Goal: Task Accomplishment & Management: Manage account settings

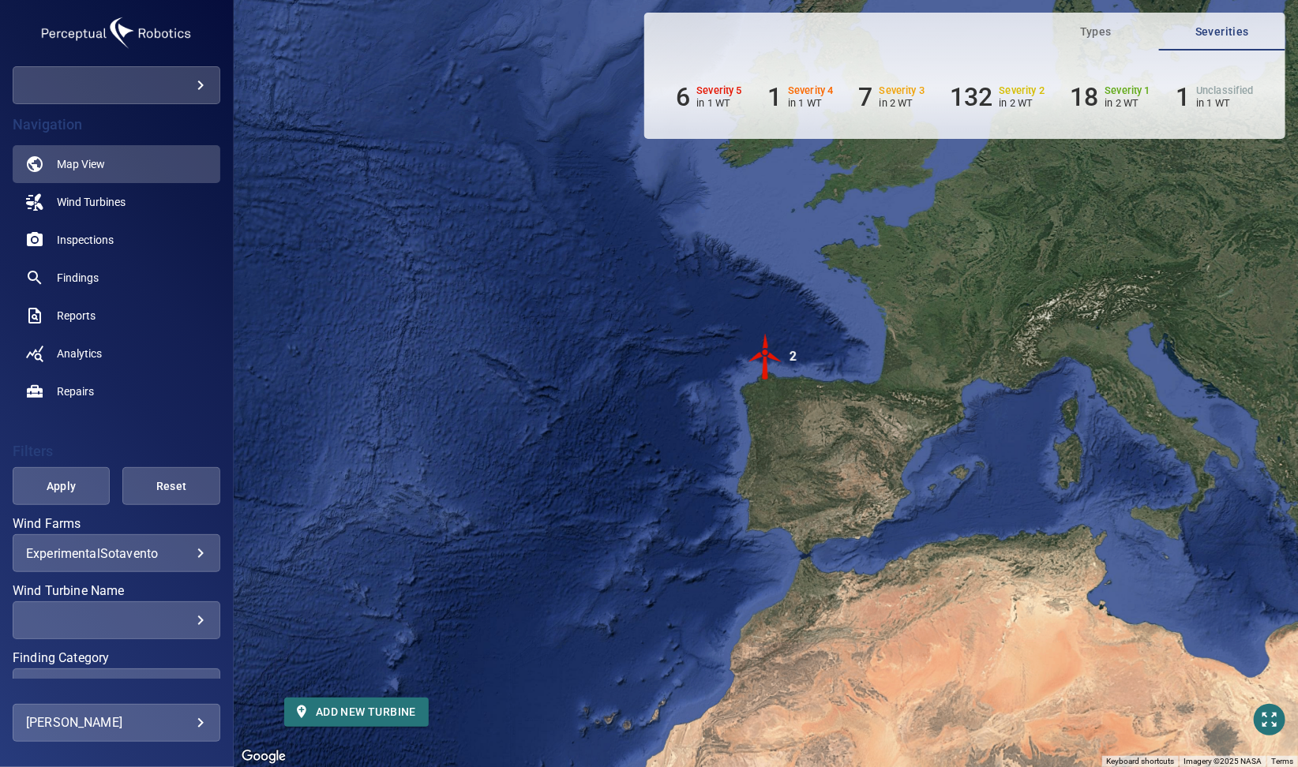
click at [203, 88] on body "**********" at bounding box center [649, 383] width 1298 height 767
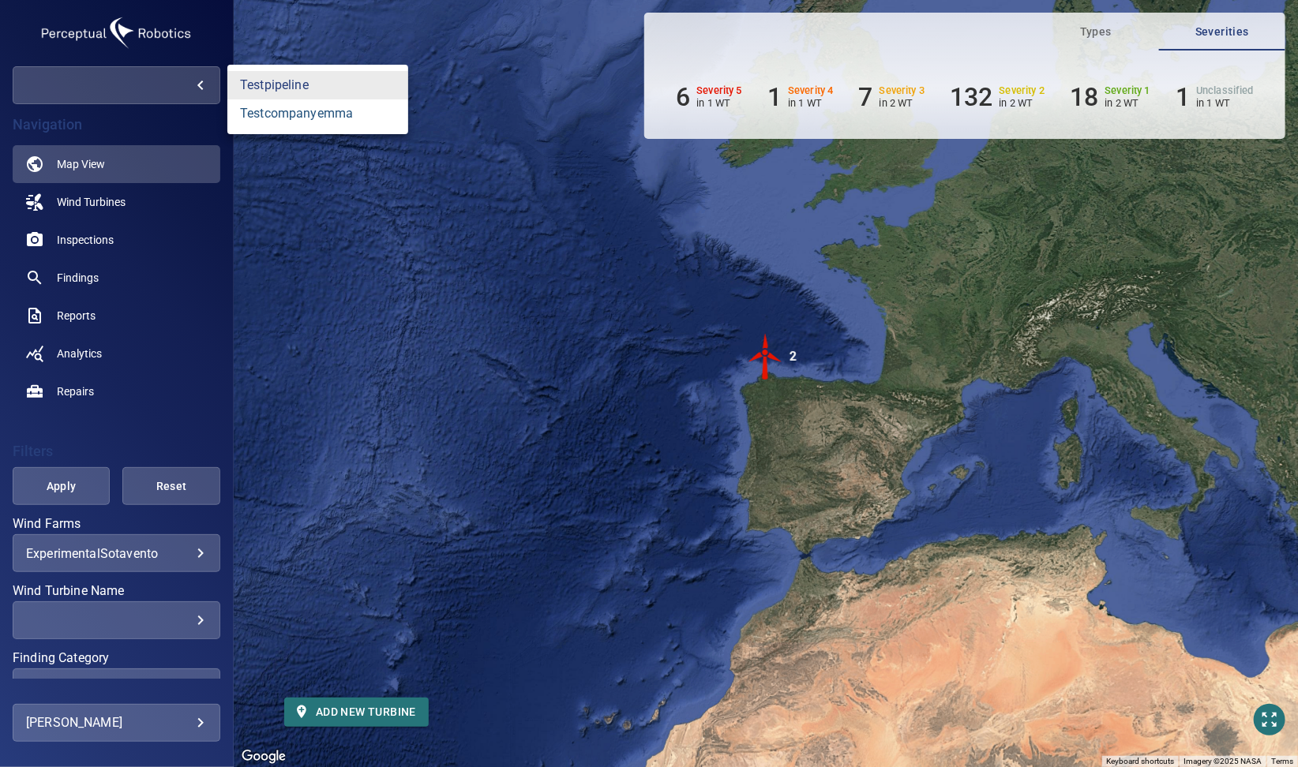
click at [287, 117] on link "testcompanyemma" at bounding box center [317, 113] width 181 height 28
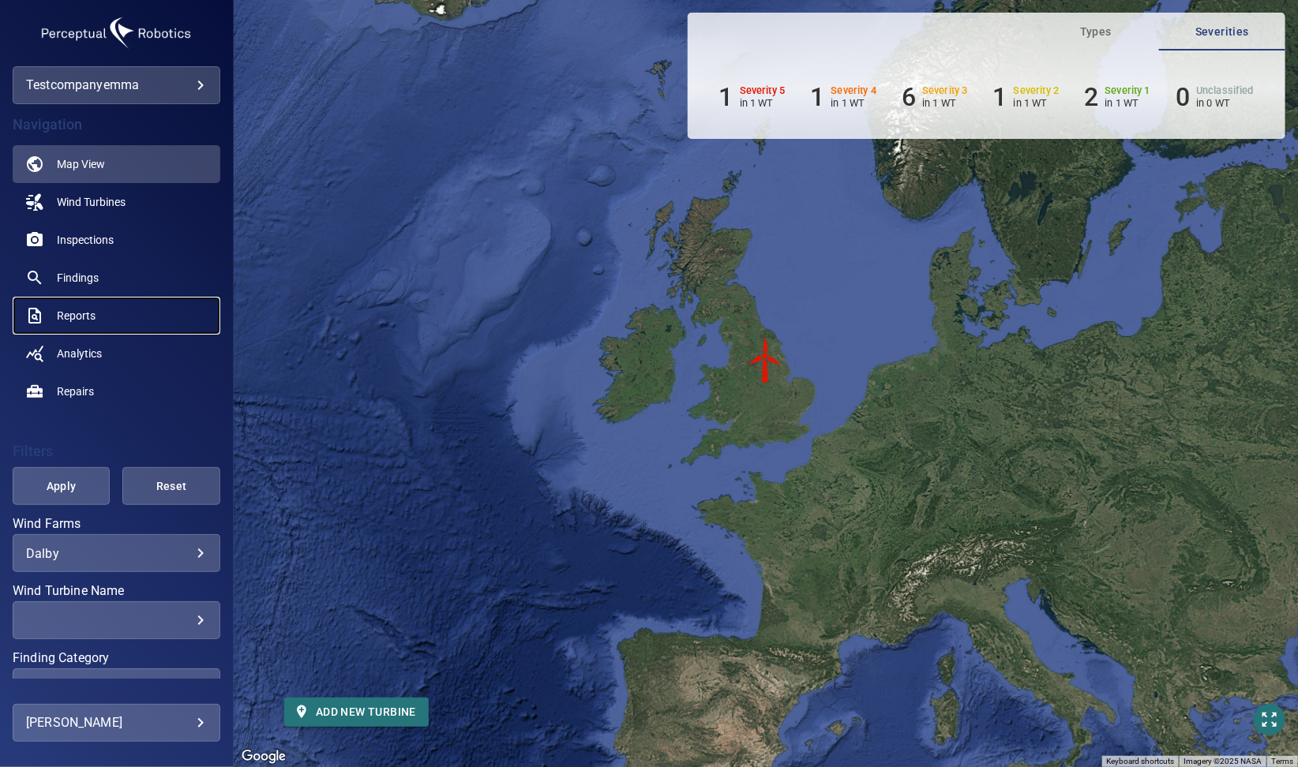
click at [82, 309] on span "Reports" at bounding box center [76, 316] width 39 height 16
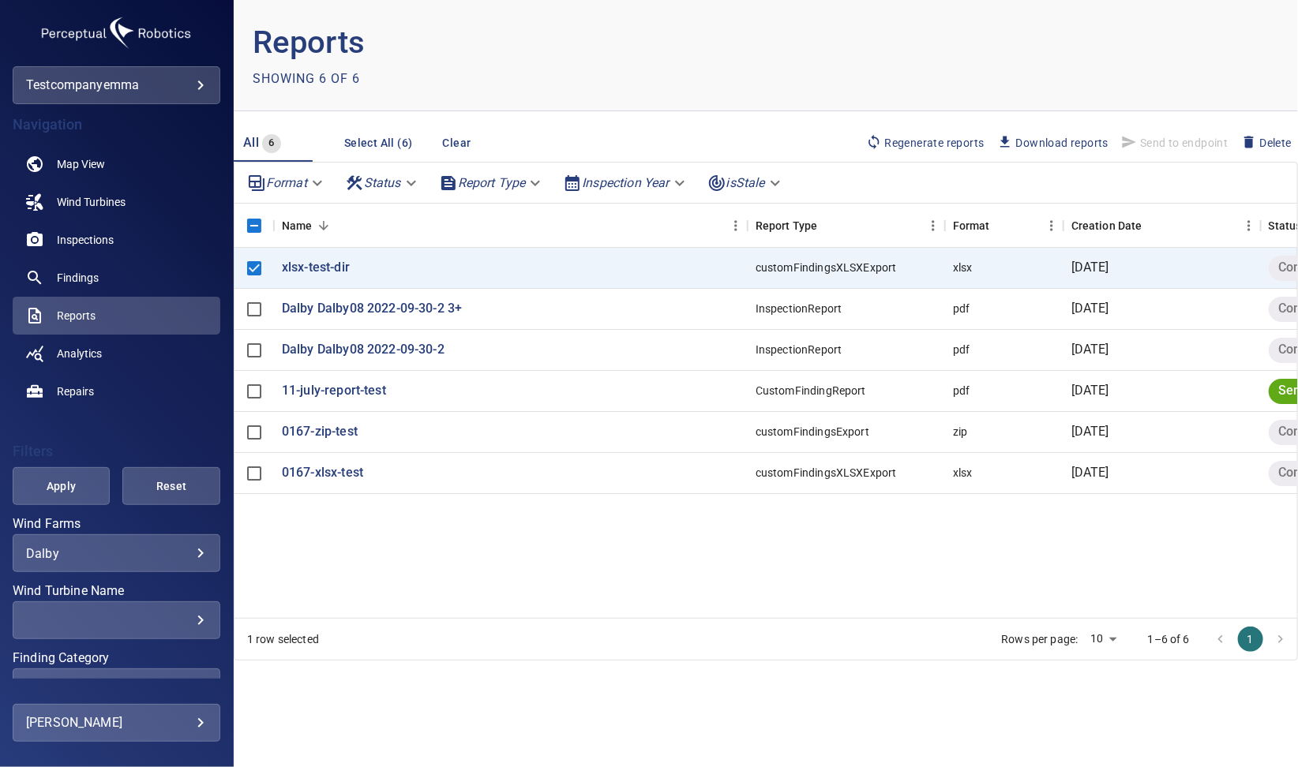
click at [939, 148] on span "Regenerate reports" at bounding box center [925, 142] width 118 height 17
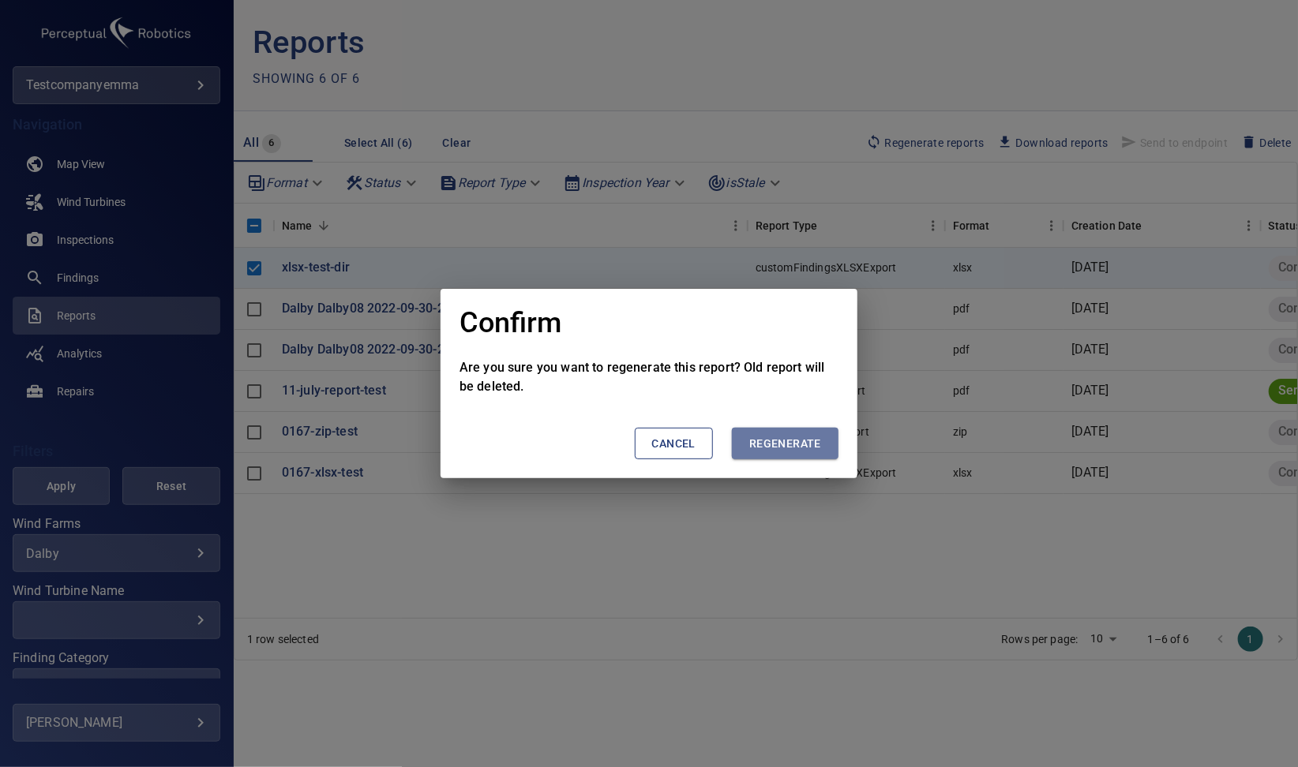
click at [763, 444] on span "Regenerate" at bounding box center [785, 444] width 72 height 20
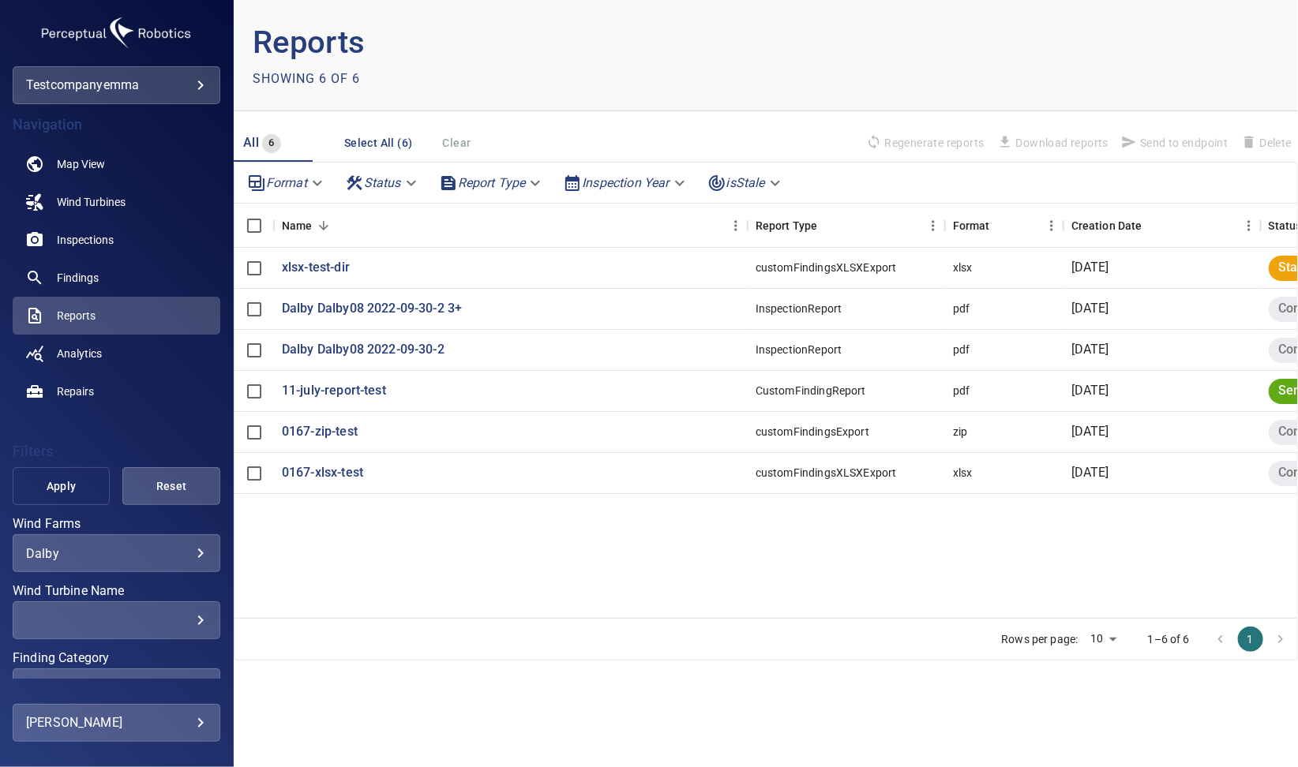
click at [67, 489] on span "Apply" at bounding box center [61, 487] width 58 height 20
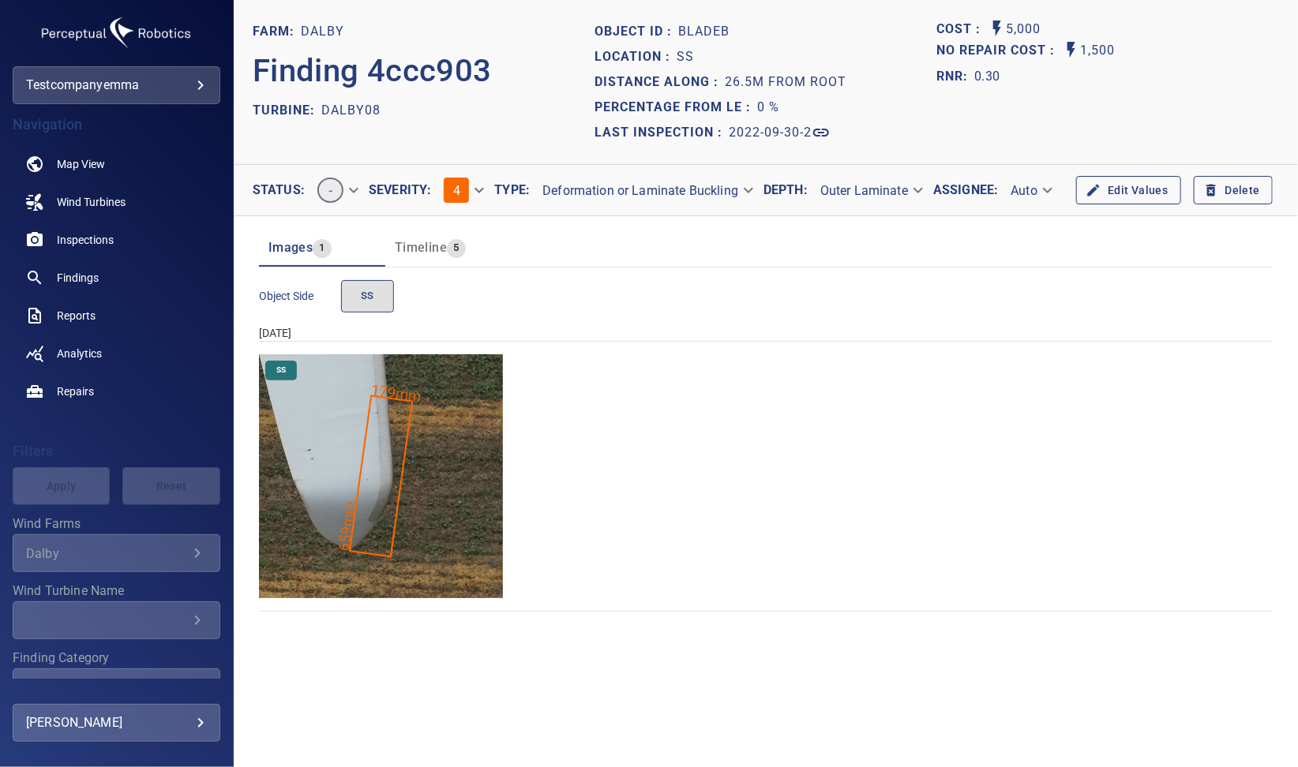
click at [830, 135] on div "Last Inspection : 2022-09-30-2" at bounding box center [765, 132] width 342 height 25
click at [814, 134] on icon at bounding box center [821, 133] width 16 height 8
